Goal: Navigation & Orientation: Find specific page/section

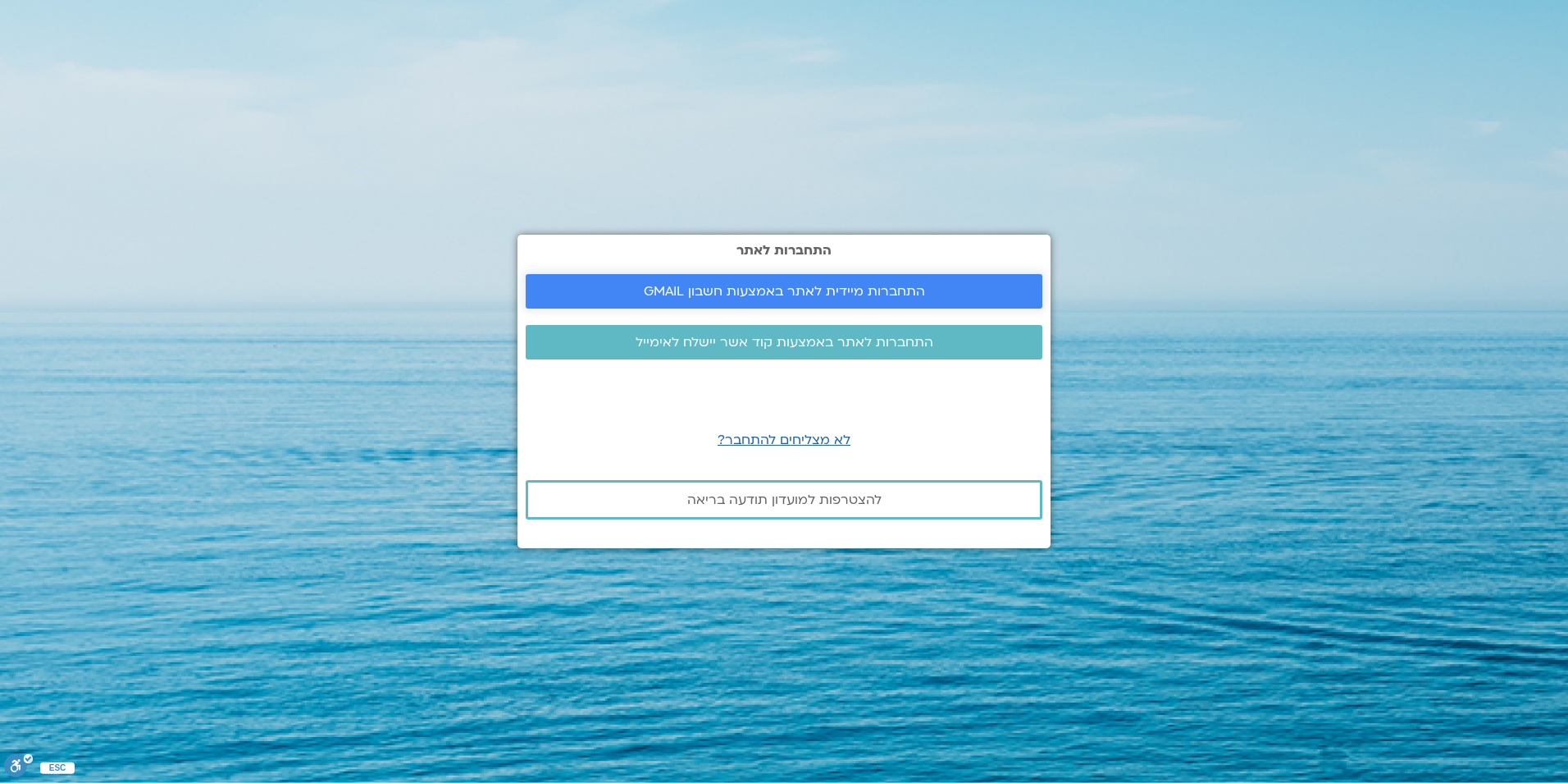
click at [883, 292] on span "התחברות מיידית לאתר באמצעות חשבון GMAIL" at bounding box center [784, 291] width 281 height 14
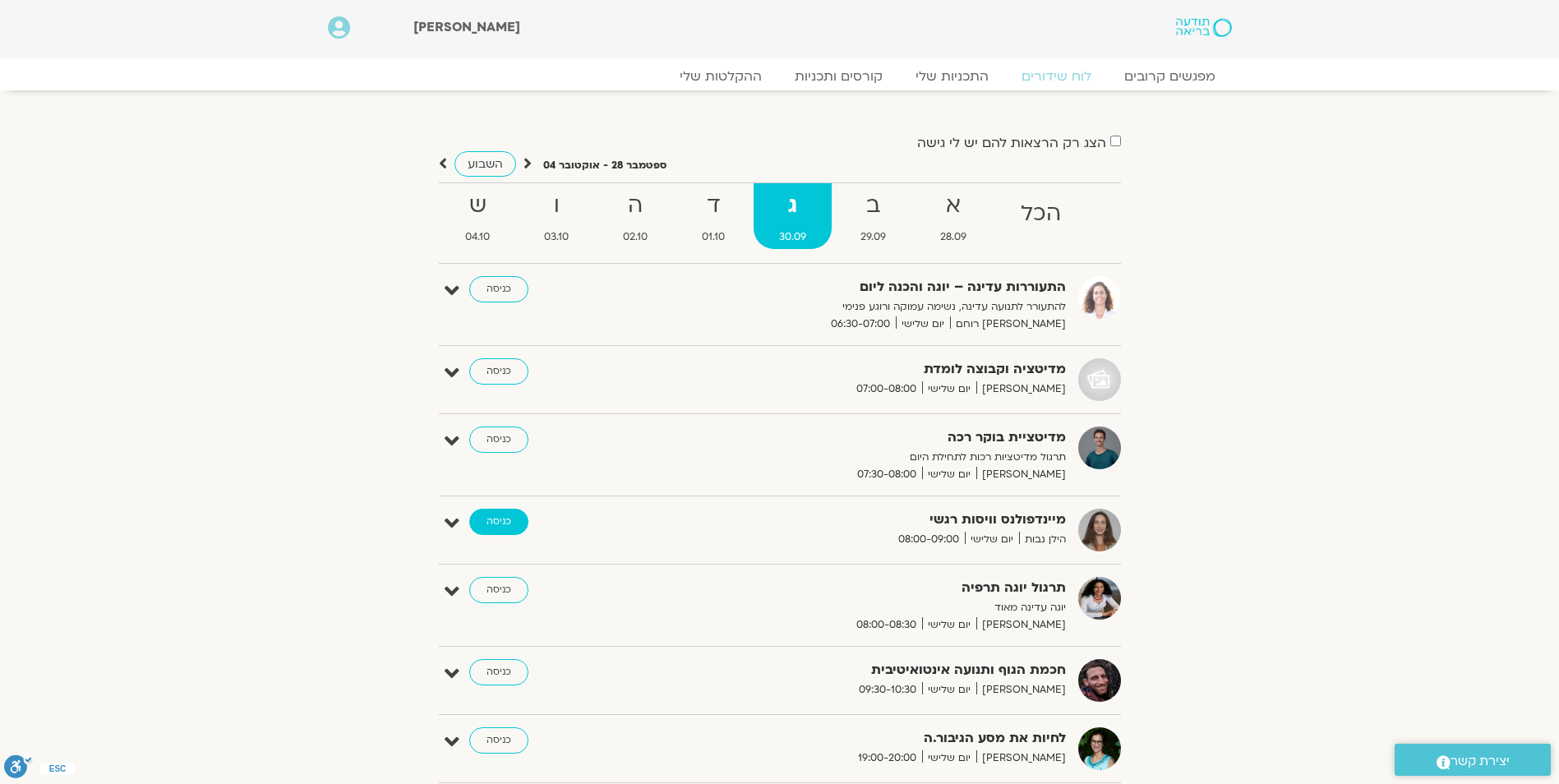
click at [497, 517] on link "כניסה" at bounding box center [498, 521] width 59 height 26
